Goal: Task Accomplishment & Management: Complete application form

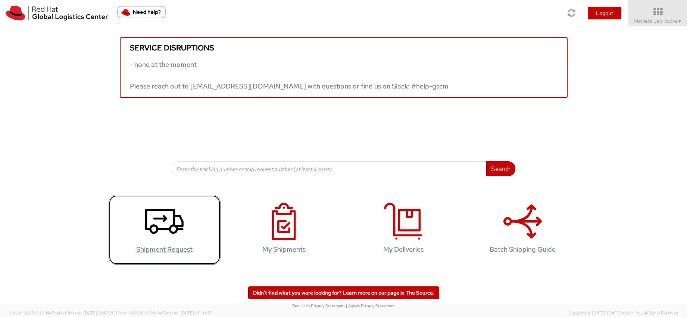
click at [196, 228] on link "Shipment Request" at bounding box center [165, 230] width 112 height 70
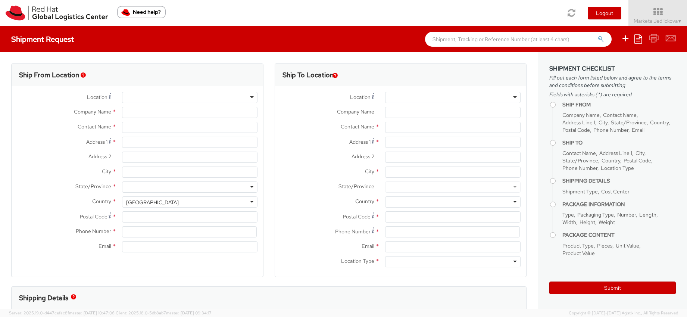
select select
select select "809"
type input "Red Hat Czech s.r.o."
type input "Marketa Jedlickova"
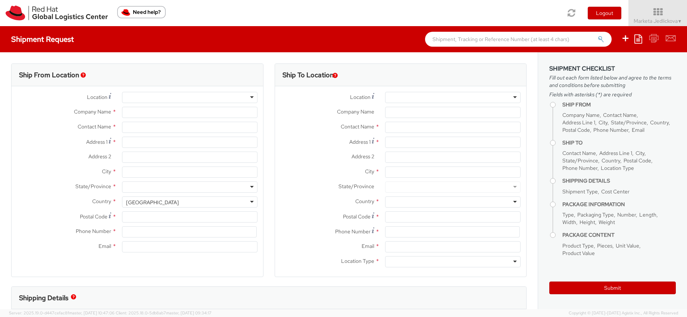
type input "Purkynova 647/111"
type input "BRNO"
type input "621 00"
type input "420532294005"
type input "majedlic@redhat.com"
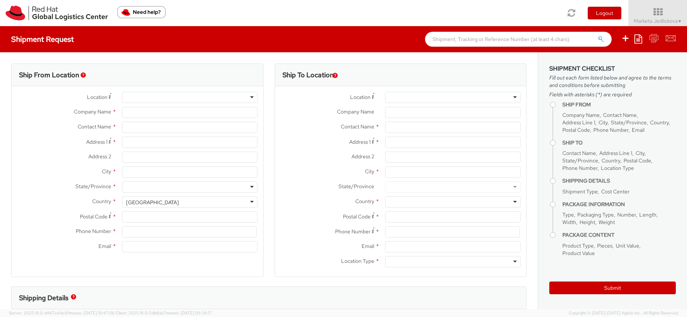
select select "CM"
select select "KGS"
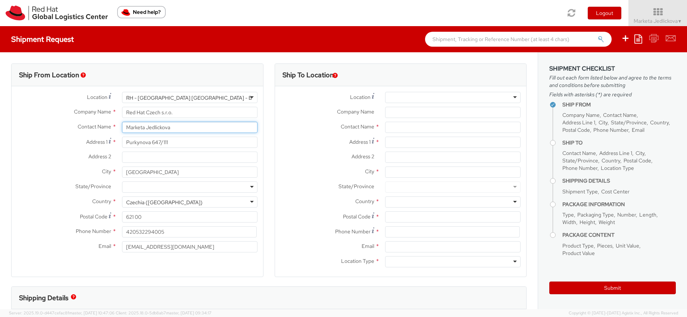
drag, startPoint x: 172, startPoint y: 130, endPoint x: 119, endPoint y: 127, distance: 53.1
click at [119, 127] on div "Marketa Jedlickova" at bounding box center [189, 127] width 147 height 11
type input "Gayatri Desh"
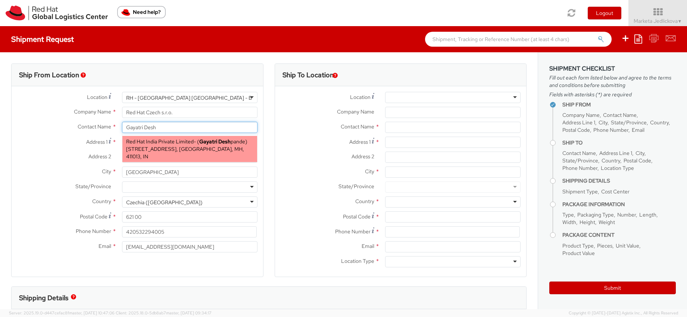
click at [161, 141] on span "Red Hat India Private Limited" at bounding box center [160, 141] width 68 height 7
type input "Red Hat India Private Limited"
type input "Gayatri Deshpande"
type input "Level 3, Wing A&B, Tower 6, Cybercity"
type input "Magarpatta City, Hadapsar"
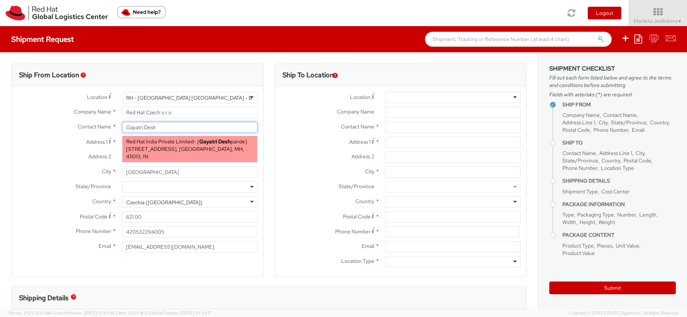
type input "PUNE"
type input "411013"
type input "gdeshpan@redhat.com"
select select
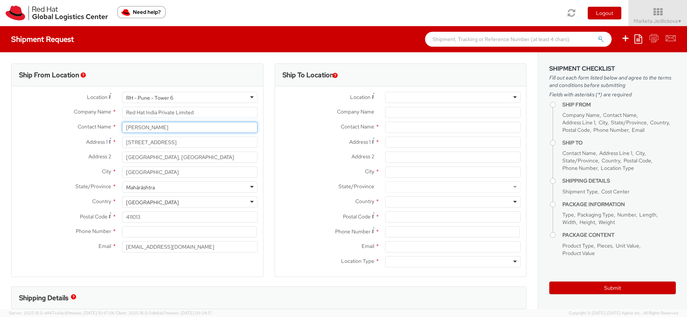
type input "Gayatri Deshpande"
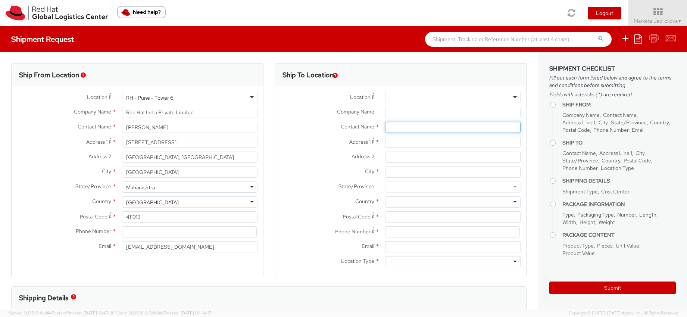
click at [387, 129] on input "text" at bounding box center [452, 127] width 135 height 11
paste input "Rishi Saraf"
type input "Rishi Saraf"
click at [389, 141] on input "Address 1 *" at bounding box center [452, 142] width 135 height 11
paste input "205 / A Mangalam Apartment"
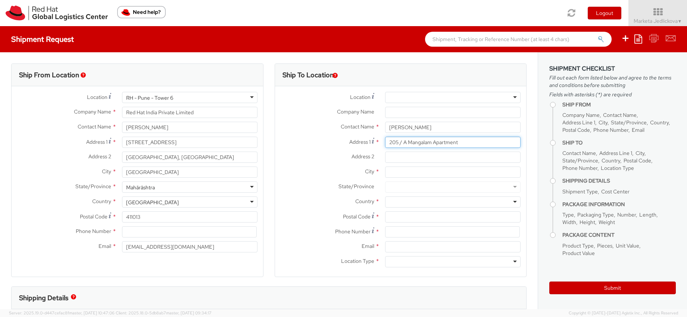
type input "205 / A Mangalam Apartment"
click at [396, 157] on input "Address 2 *" at bounding box center [452, 157] width 135 height 11
paste input "Thakur Complex, Kandivli E"
type input "Thakur Complex, Kandivli E"
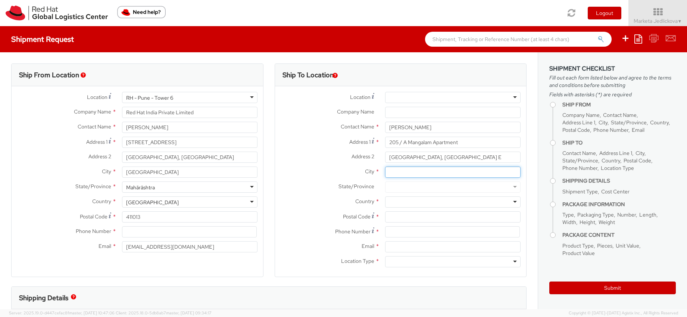
click at [390, 173] on input "City *" at bounding box center [452, 171] width 135 height 11
type input "Mumbai"
click at [387, 216] on input "Postal Code *" at bounding box center [452, 216] width 135 height 11
paste input "400101"
type input "400101"
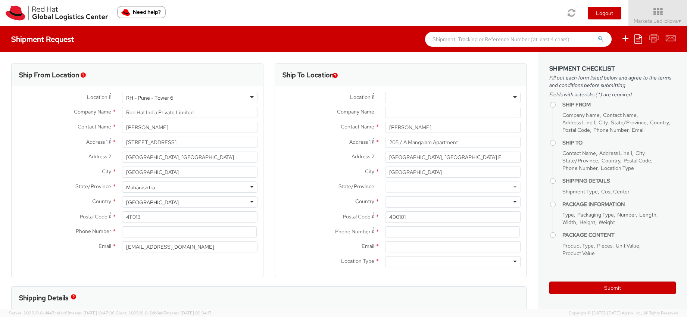
click at [396, 196] on div "Location * RH - Amsterdam - MSO RH - Amsterdam Data Center RH - Ashburn Data Ce…" at bounding box center [401, 181] width 252 height 179
click at [394, 200] on div at bounding box center [452, 201] width 135 height 11
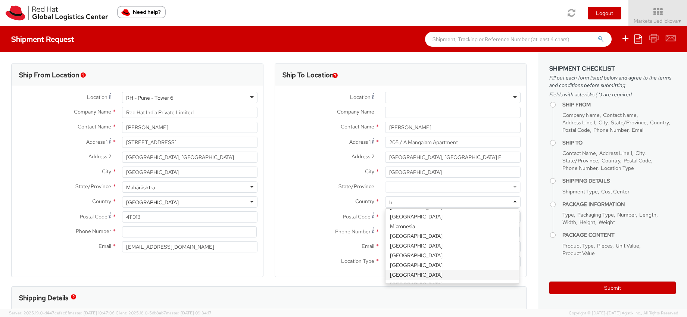
scroll to position [2, 0]
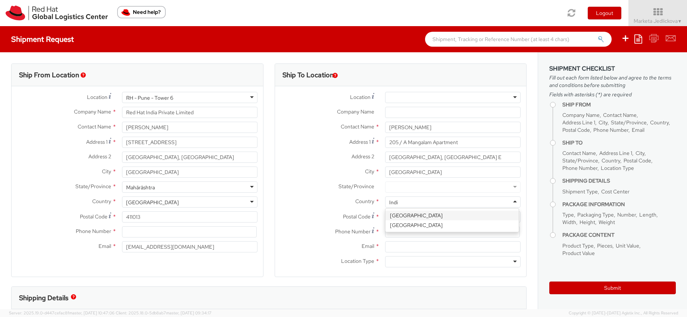
type input "India"
click at [387, 186] on div at bounding box center [452, 186] width 135 height 11
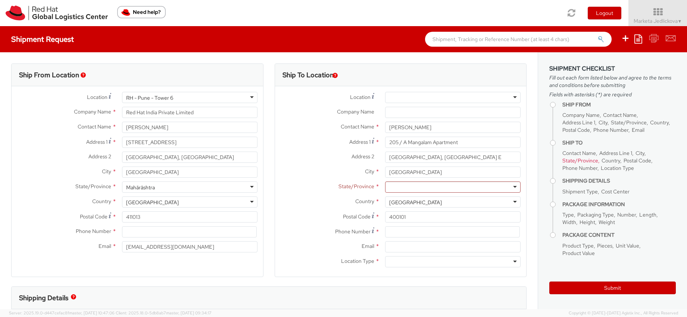
click at [311, 200] on label "Country *" at bounding box center [327, 201] width 105 height 10
click at [389, 233] on input at bounding box center [452, 231] width 135 height 11
paste input "+91 98207 26258"
type input "+91 98207 26258"
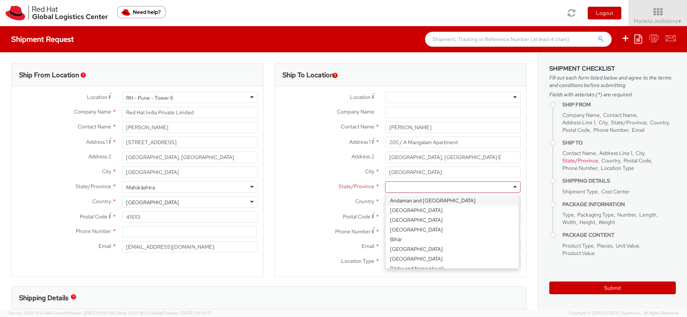
click at [390, 185] on div at bounding box center [452, 186] width 135 height 11
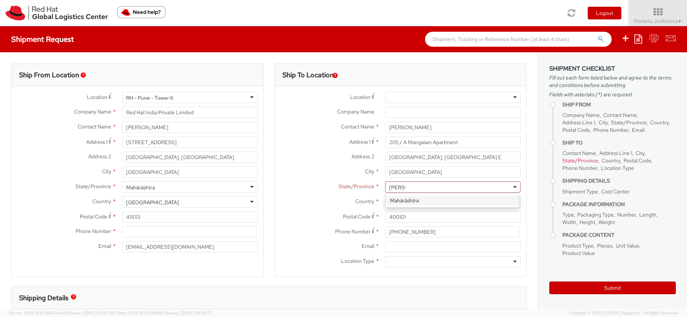
type input "Mahara"
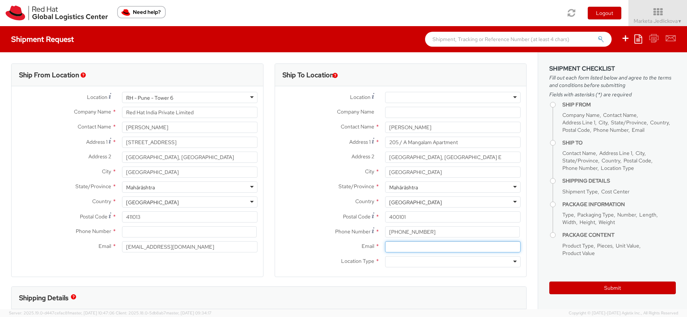
click at [390, 247] on input "Email *" at bounding box center [452, 246] width 135 height 11
paste input "rsaraf@redhat.com"
type input "rsaraf@redhat.com"
click at [509, 259] on div at bounding box center [452, 261] width 135 height 11
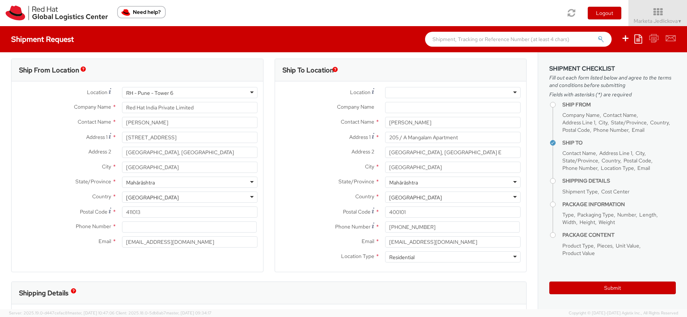
scroll to position [10, 0]
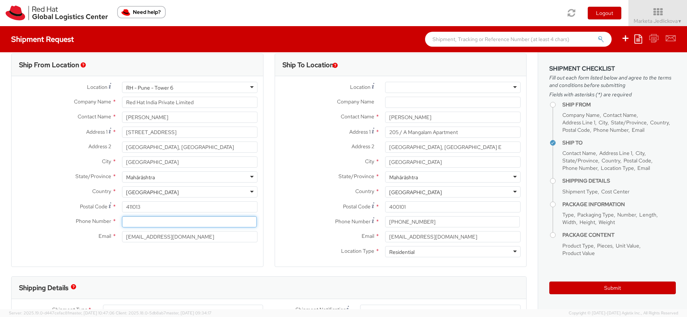
click at [165, 225] on input at bounding box center [189, 221] width 135 height 11
paste input "+91 2066817173"
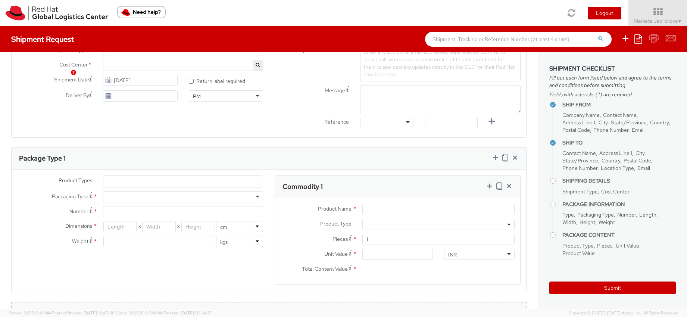
scroll to position [324, 0]
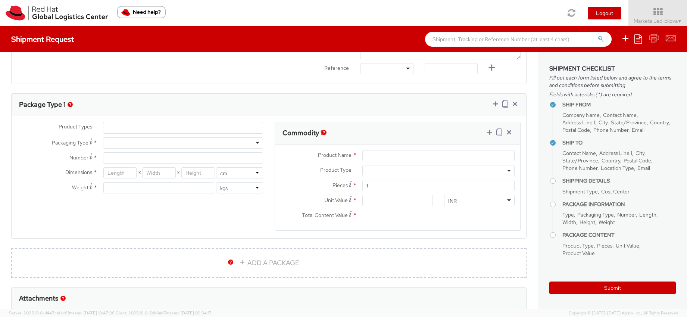
type input "+91 2066817173"
click at [136, 127] on ul at bounding box center [183, 127] width 160 height 11
click at [129, 127] on ul at bounding box center [183, 127] width 160 height 11
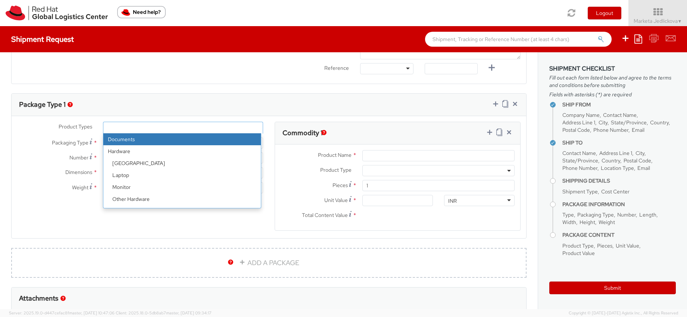
select select "DOCUMENT"
type input "Documents"
select select "DOCUMENT"
type input "1.00"
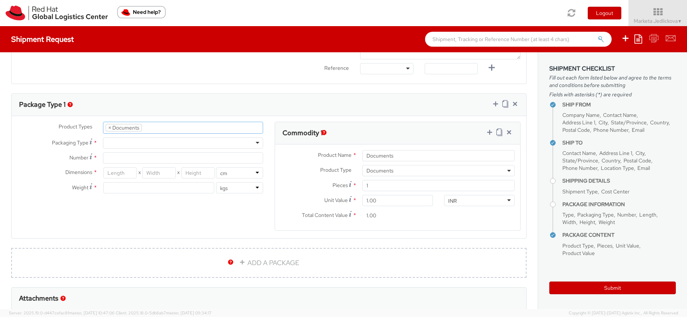
click at [121, 142] on div at bounding box center [183, 142] width 160 height 11
type input "1"
type input "24.13"
type input "31.75"
type input "0.64"
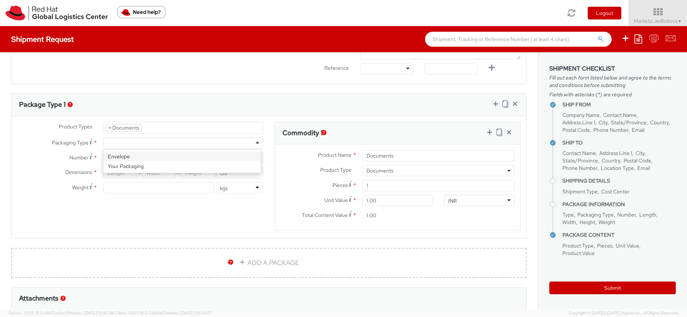
type input "0.5"
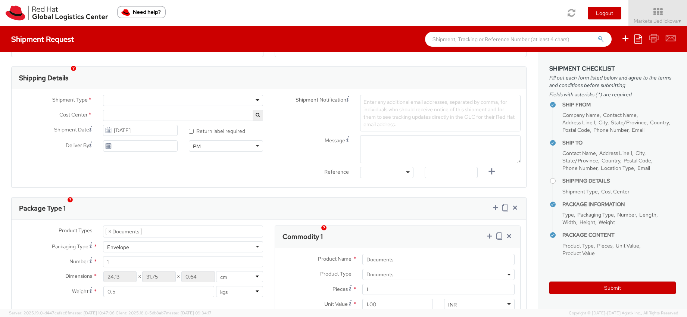
scroll to position [233, 0]
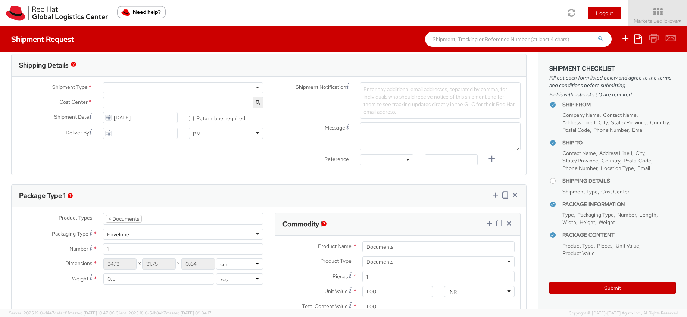
click at [256, 87] on div at bounding box center [183, 87] width 160 height 11
select select "809"
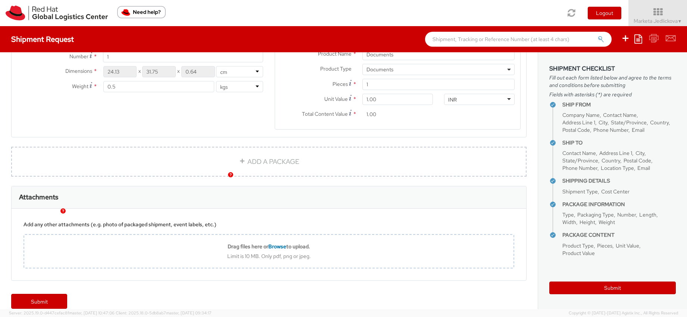
scroll to position [436, 0]
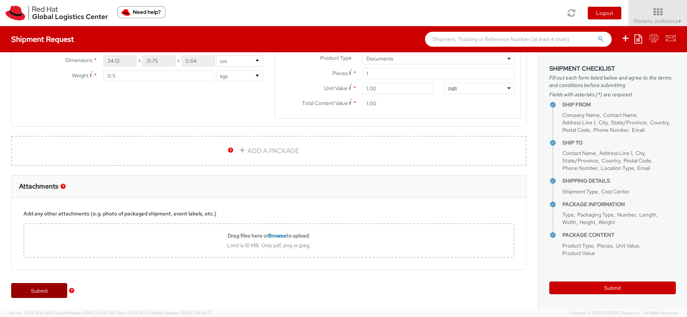
click at [42, 287] on link "Submit" at bounding box center [39, 290] width 56 height 15
type input "Rishi Saraf"
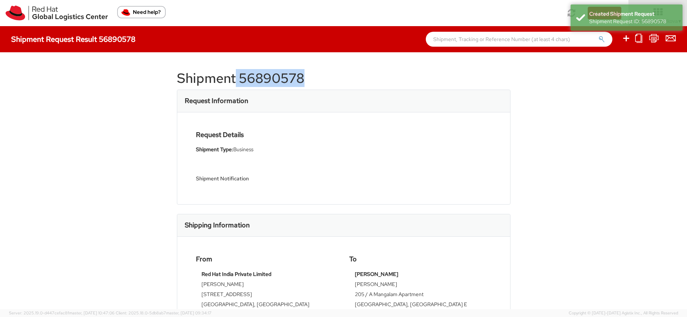
drag, startPoint x: 301, startPoint y: 78, endPoint x: 231, endPoint y: 79, distance: 69.8
click at [231, 79] on h1 "Shipment 56890578" at bounding box center [344, 78] width 334 height 15
copy h1 "56890578"
